Goal: Task Accomplishment & Management: Use online tool/utility

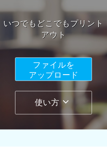
scroll to position [88, 0]
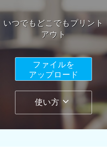
click at [60, 70] on button "ファイルを ​​アップロード" at bounding box center [53, 68] width 77 height 23
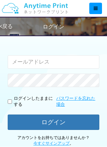
click at [32, 62] on input "email" at bounding box center [54, 61] width 92 height 13
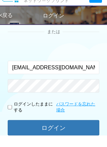
type input "[EMAIL_ADDRESS][DOMAIN_NAME]"
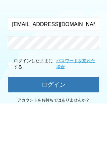
scroll to position [126, 0]
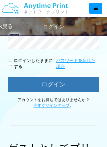
click at [57, 86] on button "ログイン" at bounding box center [54, 84] width 92 height 15
click at [53, 84] on button "ログイン" at bounding box center [54, 84] width 92 height 15
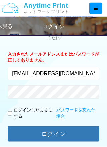
scroll to position [77, 0]
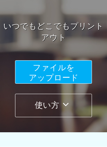
scroll to position [73, 0]
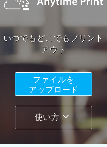
click at [68, 84] on button "ファイルを ​​アップロード" at bounding box center [53, 83] width 77 height 23
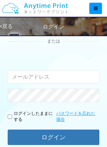
click at [40, 80] on input "email" at bounding box center [54, 76] width 92 height 13
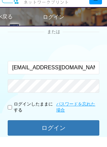
type input "[EMAIL_ADDRESS][DOMAIN_NAME]"
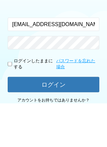
scroll to position [126, 0]
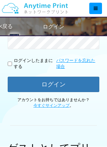
click at [60, 82] on button "ログイン" at bounding box center [54, 84] width 92 height 15
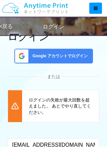
scroll to position [45, 0]
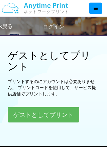
click at [59, 86] on button "ゲストとしてプリント" at bounding box center [44, 114] width 72 height 15
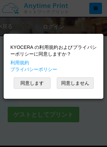
click at [41, 86] on button "同意します" at bounding box center [32, 82] width 37 height 11
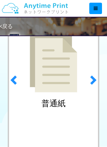
scroll to position [98, 0]
click at [96, 82] on span at bounding box center [93, 80] width 10 height 10
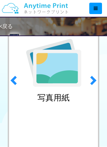
click at [20, 82] on link "previous" at bounding box center [12, 78] width 14 height 171
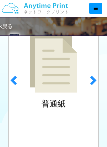
click at [95, 83] on span at bounding box center [93, 80] width 10 height 10
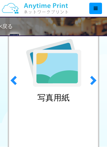
click at [95, 85] on span at bounding box center [93, 80] width 10 height 10
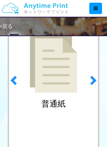
click at [62, 86] on h2 "普通紙" at bounding box center [53, 103] width 24 height 9
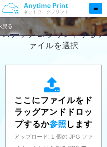
scroll to position [247, 0]
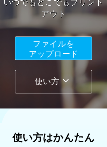
click at [66, 55] on span "ファイルを ​​アップロード" at bounding box center [54, 48] width 50 height 19
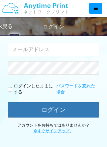
click at [42, 48] on input "email" at bounding box center [54, 49] width 92 height 13
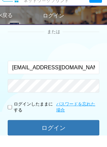
type input "[EMAIL_ADDRESS][DOMAIN_NAME]"
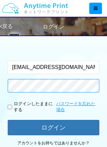
scroll to position [83, 0]
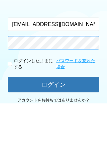
click at [54, 120] on button "ログイン" at bounding box center [54, 127] width 92 height 15
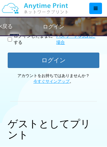
click at [59, 62] on button "ログイン" at bounding box center [54, 60] width 92 height 15
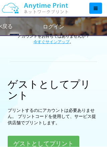
scroll to position [224, 0]
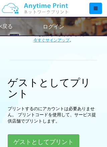
click at [55, 142] on button "ゲストとしてプリント" at bounding box center [44, 141] width 72 height 15
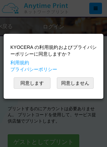
click at [37, 86] on button "同意します" at bounding box center [32, 82] width 37 height 11
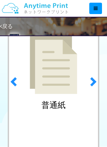
scroll to position [100, 0]
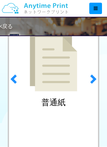
click at [68, 98] on div "普通紙" at bounding box center [54, 71] width 92 height 159
click at [99, 79] on link "next" at bounding box center [94, 77] width 14 height 171
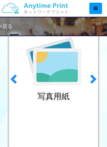
click at [18, 76] on span at bounding box center [14, 79] width 10 height 10
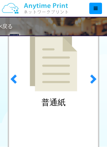
click at [63, 86] on img at bounding box center [54, 62] width 48 height 60
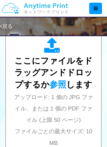
scroll to position [286, 0]
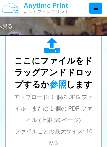
click at [61, 99] on span "アップロード: 1 個の JPG ファイル、または 1 個の PDF ファイル (上限 50 ページ) ファイルごとの最大サイズ: 10 MB" at bounding box center [53, 120] width 79 height 52
click at [65, 89] on div "ここにファイルをドラッグアンドドロップするか 参照 します アップロード: 1 個の JPG ファイル、または 1 個の PDF ファイル (上限 50 ペー…" at bounding box center [54, 93] width 82 height 110
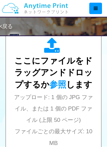
click at [61, 85] on span "参照" at bounding box center [58, 84] width 17 height 9
click at [63, 85] on span "参照" at bounding box center [58, 84] width 17 height 9
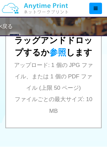
scroll to position [298, 0]
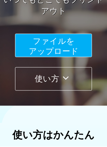
scroll to position [112, 0]
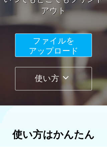
click at [65, 49] on span "ファイルを ​​アップロード" at bounding box center [54, 45] width 50 height 19
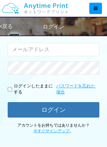
click at [42, 48] on input "email" at bounding box center [54, 49] width 92 height 13
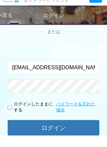
type input "[EMAIL_ADDRESS][DOMAIN_NAME]"
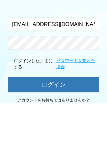
scroll to position [126, 0]
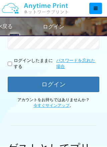
click at [56, 90] on button "ログイン" at bounding box center [54, 84] width 92 height 15
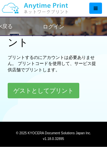
scroll to position [277, 0]
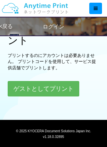
click at [49, 91] on button "ゲストとしてプリント" at bounding box center [44, 88] width 72 height 15
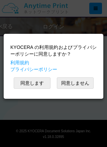
click at [32, 83] on button "同意します" at bounding box center [32, 82] width 37 height 11
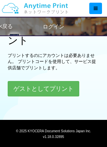
scroll to position [101, 0]
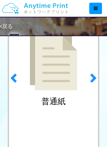
click at [55, 80] on img at bounding box center [54, 61] width 48 height 60
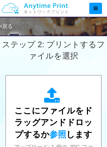
scroll to position [249, 0]
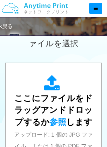
click at [62, 123] on span "参照" at bounding box center [58, 121] width 17 height 9
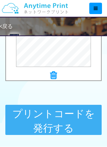
scroll to position [362, 0]
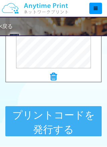
click at [61, 121] on button "プリントコードを発行する" at bounding box center [53, 121] width 96 height 30
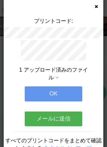
scroll to position [37, 0]
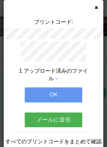
click at [66, 94] on button "OK" at bounding box center [54, 94] width 58 height 15
click at [47, 94] on button "OK" at bounding box center [54, 94] width 58 height 15
click at [56, 96] on button "OK" at bounding box center [54, 94] width 58 height 15
click at [51, 96] on button "OK" at bounding box center [54, 94] width 58 height 15
click at [38, 87] on button "OK" at bounding box center [54, 94] width 58 height 15
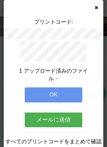
click at [56, 81] on span "1 アップロード済みのファイル" at bounding box center [53, 74] width 69 height 13
click at [98, 8] on div "プリントコード: 1 アップロード済みのファイル OK メールに送信 すべてのプリントコードをまとめて確認しますか？ 今すぐサインアップ サービス提供店舗" at bounding box center [53, 73] width 107 height 147
click at [99, 10] on div "プリントコード: 1 アップロード済みのファイル OK メールに送信 すべてのプリントコードをまとめて確認しますか？ 今すぐサインアップ サービス提供店舗" at bounding box center [53, 73] width 107 height 147
click at [56, 81] on span "1 アップロード済みのファイル" at bounding box center [53, 74] width 69 height 13
click at [100, 18] on div "プリントコード: 1 アップロード済みのファイル OK メールに送信 すべてのプリントコードをまとめて確認しますか？ 今すぐサインアップ サービス提供店舗" at bounding box center [53, 73] width 107 height 147
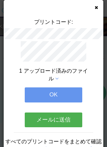
click at [99, 43] on div "プリントコード: 1 アップロード済みのファイル OK メールに送信 すべてのプリントコードをまとめて確認しますか？ 今すぐサインアップ サービス提供店舗" at bounding box center [54, 83] width 100 height 166
click at [101, 44] on div "プリントコード: 1 アップロード済みのファイル OK メールに送信 すべてのプリントコードをまとめて確認しますか？ 今すぐサインアップ サービス提供店舗" at bounding box center [54, 83] width 100 height 166
click at [65, 87] on button "OK" at bounding box center [54, 94] width 58 height 15
click at [77, 87] on button "OK" at bounding box center [54, 94] width 58 height 15
click at [88, 67] on div "1 アップロード済みのファイル" at bounding box center [54, 74] width 70 height 15
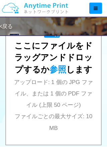
scroll to position [295, 0]
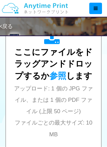
click at [57, 79] on span "参照" at bounding box center [58, 75] width 17 height 9
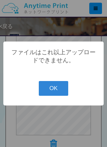
click at [54, 93] on button "OK" at bounding box center [54, 88] width 30 height 15
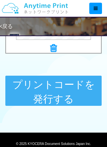
scroll to position [392, 0]
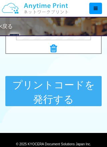
click at [74, 87] on button "プリントコードを発行する" at bounding box center [53, 91] width 96 height 30
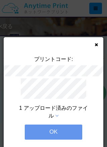
scroll to position [37, 0]
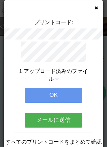
click at [61, 97] on button "OK" at bounding box center [54, 95] width 58 height 15
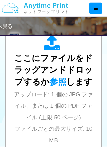
scroll to position [289, 0]
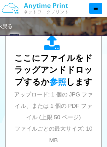
click at [63, 82] on span "参照" at bounding box center [58, 81] width 17 height 9
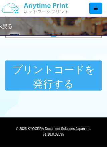
scroll to position [409, 0]
